Goal: Task Accomplishment & Management: Use online tool/utility

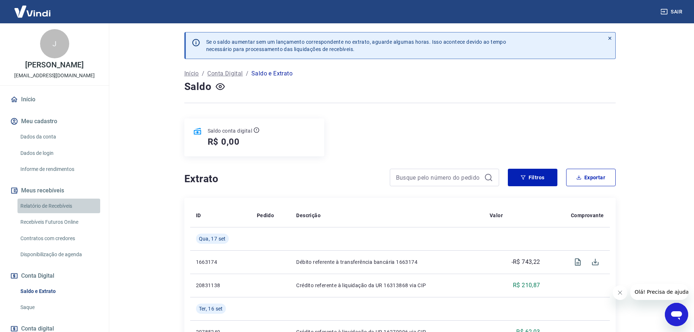
click at [59, 208] on link "Relatório de Recebíveis" at bounding box center [58, 206] width 83 height 15
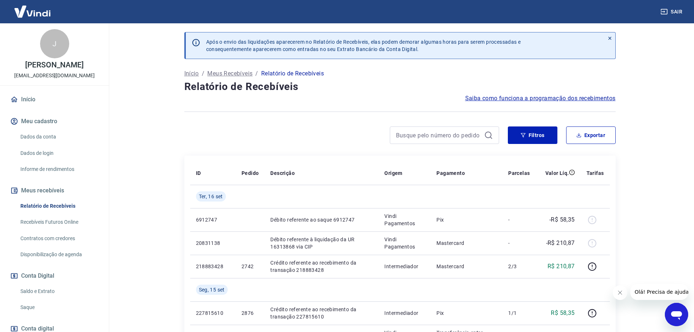
click at [59, 223] on link "Recebíveis Futuros Online" at bounding box center [58, 222] width 83 height 15
